Goal: Task Accomplishment & Management: Use online tool/utility

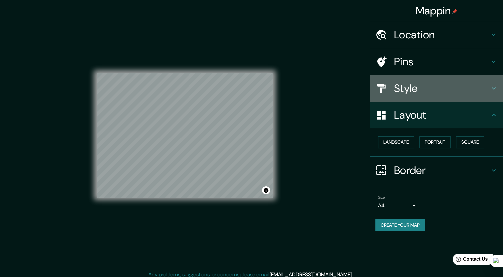
click at [440, 82] on h4 "Style" at bounding box center [442, 88] width 96 height 13
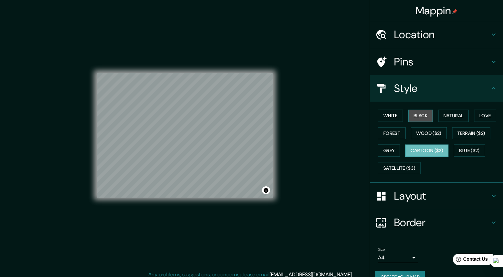
click at [408, 117] on button "Black" at bounding box center [420, 116] width 25 height 12
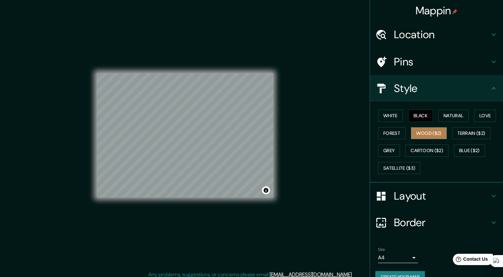
click at [415, 134] on button "Wood ($2)" at bounding box center [429, 133] width 36 height 12
click at [418, 191] on h4 "Layout" at bounding box center [442, 195] width 96 height 13
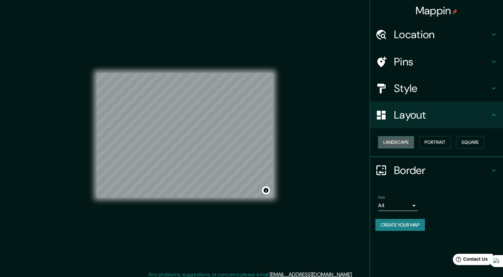
click at [408, 144] on button "Landscape" at bounding box center [396, 142] width 36 height 12
click at [426, 144] on button "Portrait" at bounding box center [435, 142] width 32 height 12
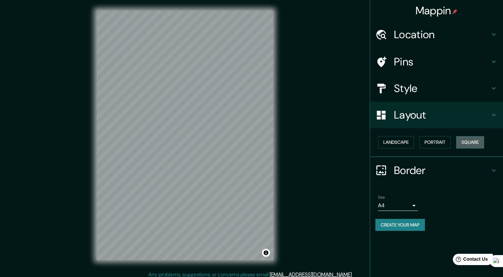
click at [469, 138] on button "Square" at bounding box center [470, 142] width 28 height 12
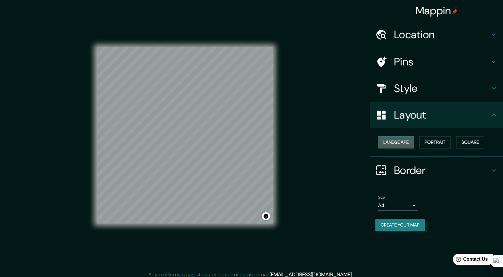
click at [403, 141] on button "Landscape" at bounding box center [396, 142] width 36 height 12
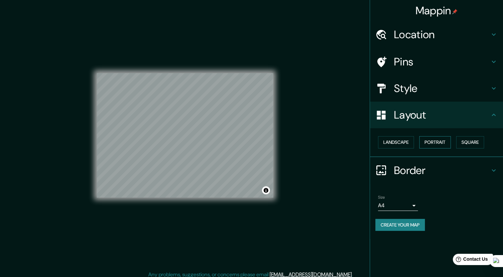
click at [438, 142] on button "Portrait" at bounding box center [435, 142] width 32 height 12
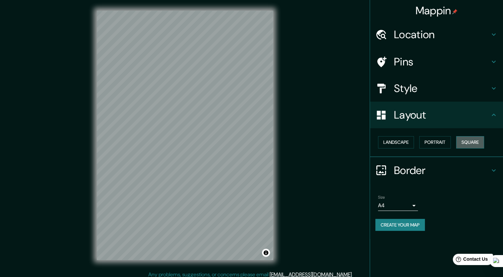
click at [462, 139] on button "Square" at bounding box center [470, 142] width 28 height 12
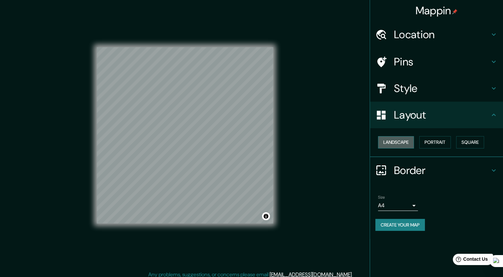
click at [404, 140] on button "Landscape" at bounding box center [396, 142] width 36 height 12
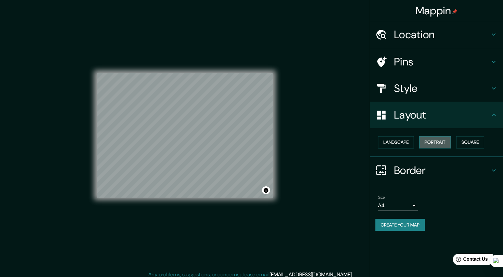
click at [441, 138] on button "Portrait" at bounding box center [435, 142] width 32 height 12
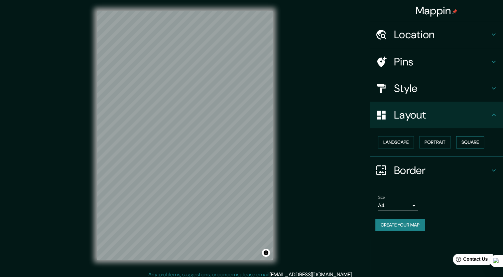
click at [473, 147] on button "Square" at bounding box center [470, 142] width 28 height 12
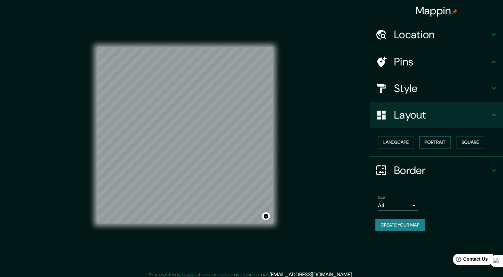
click at [437, 145] on button "Portrait" at bounding box center [435, 142] width 32 height 12
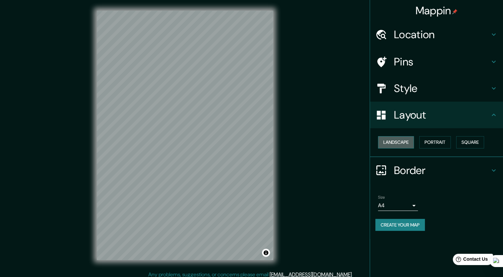
click at [405, 143] on button "Landscape" at bounding box center [396, 142] width 36 height 12
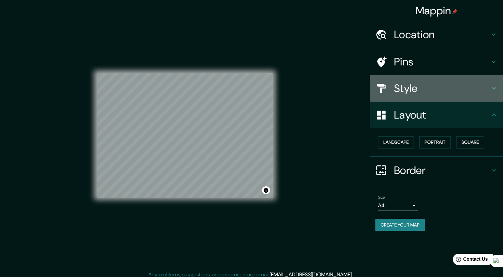
click at [425, 79] on div "Style" at bounding box center [436, 88] width 133 height 27
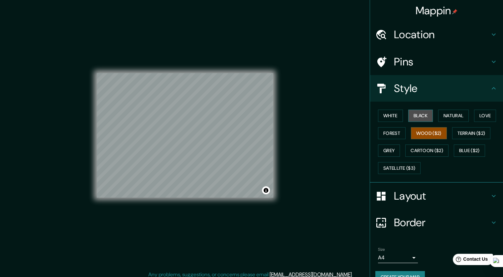
click at [411, 120] on button "Black" at bounding box center [420, 116] width 25 height 12
click at [439, 114] on button "Natural" at bounding box center [453, 116] width 31 height 12
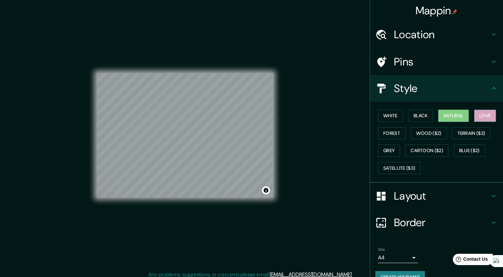
click at [474, 115] on button "Love" at bounding box center [485, 116] width 22 height 12
click at [455, 132] on button "Terrain ($2)" at bounding box center [471, 133] width 39 height 12
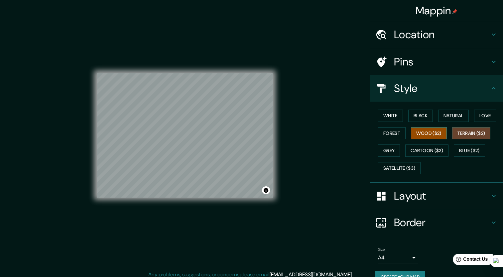
click at [428, 133] on button "Wood ($2)" at bounding box center [429, 133] width 36 height 12
click at [429, 147] on button "Cartoon ($2)" at bounding box center [426, 151] width 43 height 12
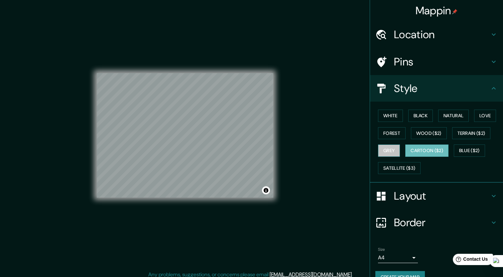
click at [382, 145] on button "Grey" at bounding box center [389, 151] width 22 height 12
click at [380, 132] on button "Forest" at bounding box center [392, 133] width 28 height 12
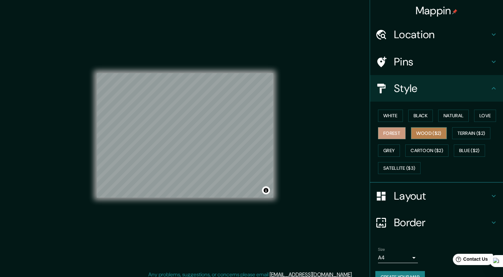
click at [441, 134] on button "Wood ($2)" at bounding box center [429, 133] width 36 height 12
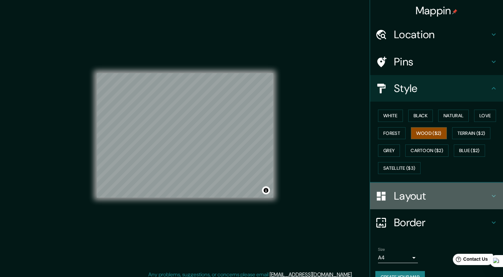
click at [424, 196] on h4 "Layout" at bounding box center [442, 195] width 96 height 13
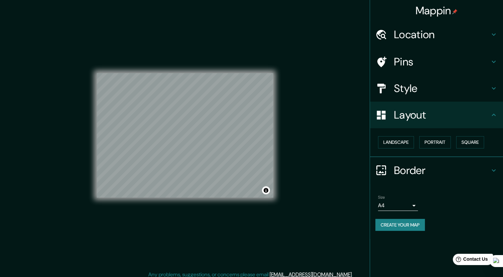
click at [436, 115] on h4 "Layout" at bounding box center [442, 114] width 96 height 13
click at [453, 171] on h4 "Border" at bounding box center [442, 170] width 96 height 13
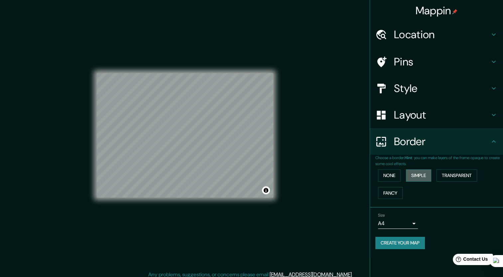
click at [412, 175] on button "Simple" at bounding box center [418, 175] width 25 height 12
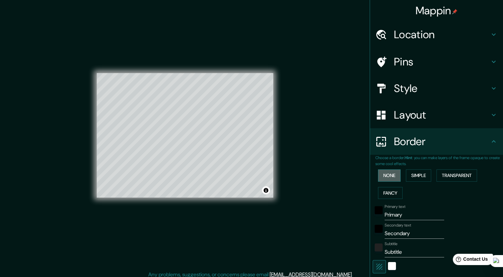
click at [379, 172] on button "None" at bounding box center [389, 175] width 23 height 12
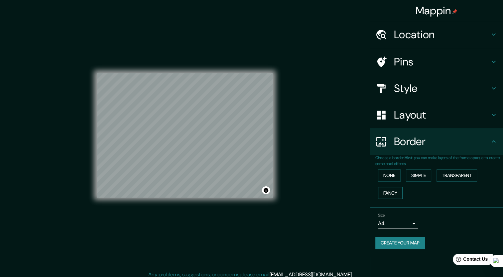
click at [383, 193] on button "Fancy" at bounding box center [390, 193] width 25 height 12
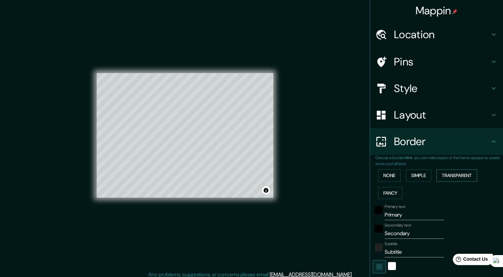
click at [440, 177] on button "Transparent" at bounding box center [456, 175] width 41 height 12
click at [395, 176] on button "None" at bounding box center [389, 175] width 23 height 12
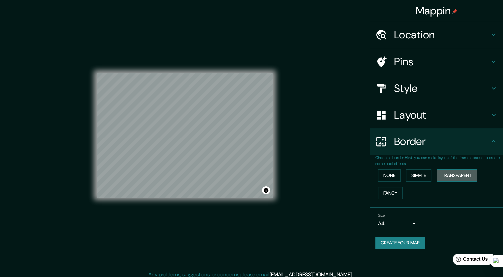
click at [451, 175] on button "Transparent" at bounding box center [456, 175] width 41 height 12
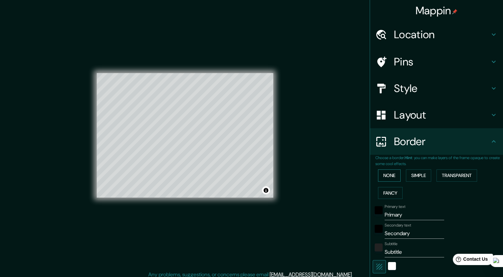
click at [392, 176] on button "None" at bounding box center [389, 175] width 23 height 12
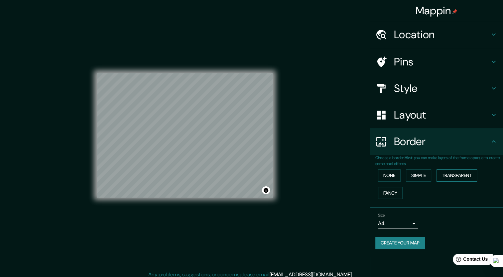
click at [462, 176] on button "Transparent" at bounding box center [456, 175] width 41 height 12
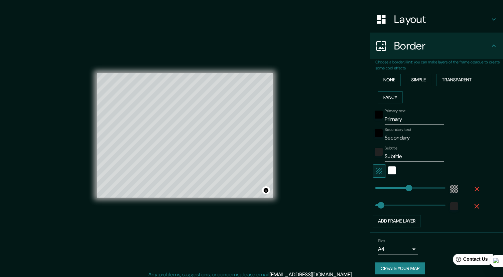
type input "255"
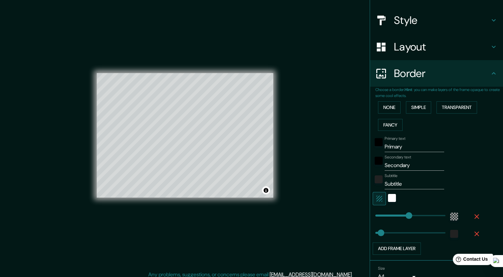
scroll to position [66, 0]
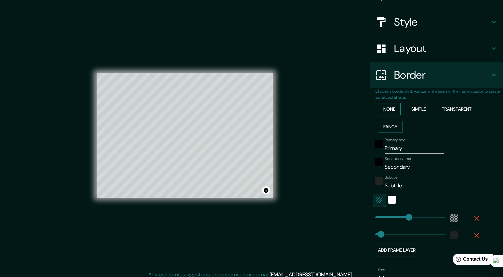
drag, startPoint x: 387, startPoint y: 116, endPoint x: 389, endPoint y: 111, distance: 5.7
click at [387, 116] on div "None Simple Transparent Fancy" at bounding box center [439, 117] width 128 height 35
click at [389, 110] on button "None" at bounding box center [389, 109] width 23 height 12
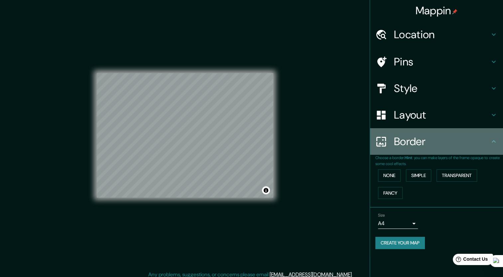
click at [407, 145] on h4 "Border" at bounding box center [442, 141] width 96 height 13
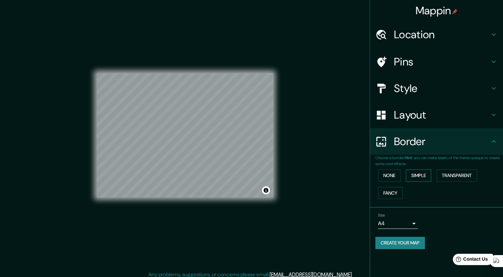
click at [409, 173] on button "Simple" at bounding box center [418, 175] width 25 height 12
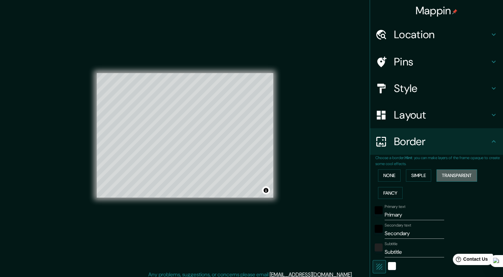
click at [436, 175] on button "Transparent" at bounding box center [456, 175] width 41 height 12
